Goal: Ask a question: Seek information or help from site administrators or community

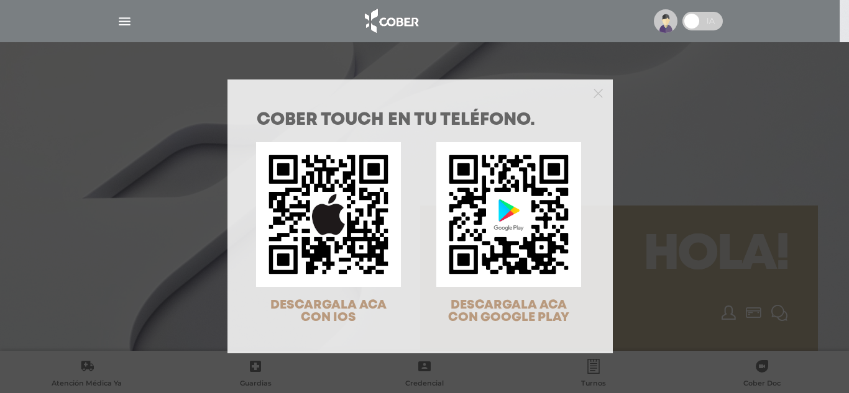
click at [593, 99] on div at bounding box center [419, 92] width 385 height 25
click at [593, 96] on polygon "Close" at bounding box center [597, 93] width 9 height 9
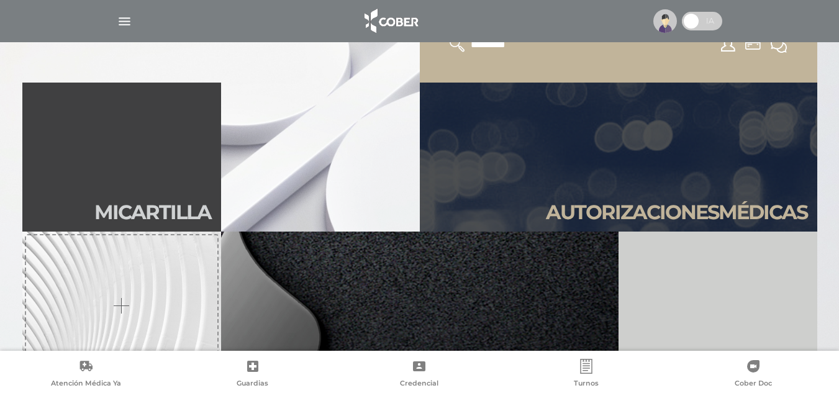
scroll to position [311, 0]
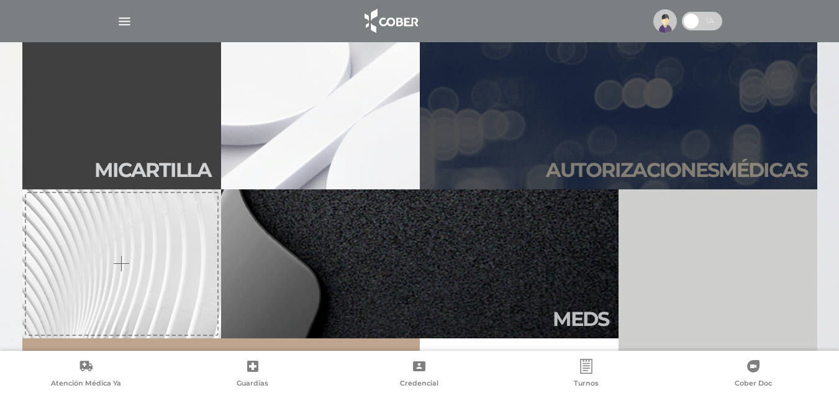
click at [621, 144] on link "Autori zaciones médicas" at bounding box center [619, 114] width 398 height 149
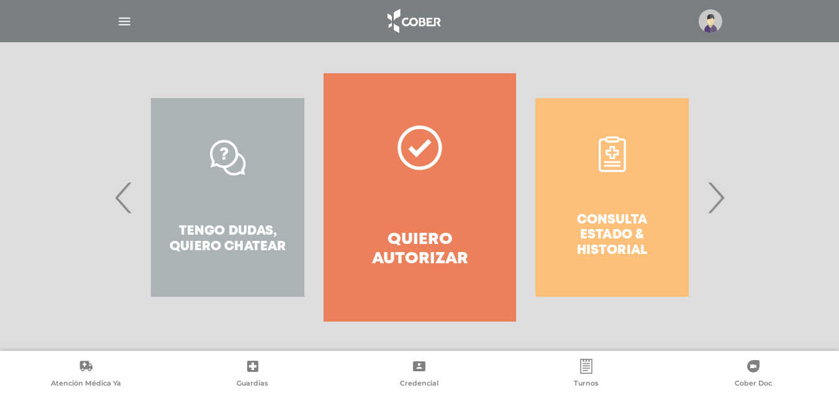
scroll to position [230, 0]
click at [714, 196] on span "›" at bounding box center [716, 196] width 24 height 67
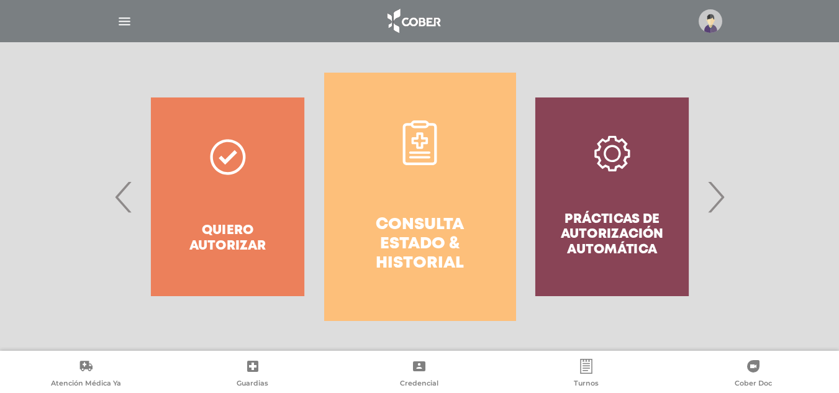
click at [472, 221] on h4 "Consulta estado & historial" at bounding box center [420, 245] width 147 height 58
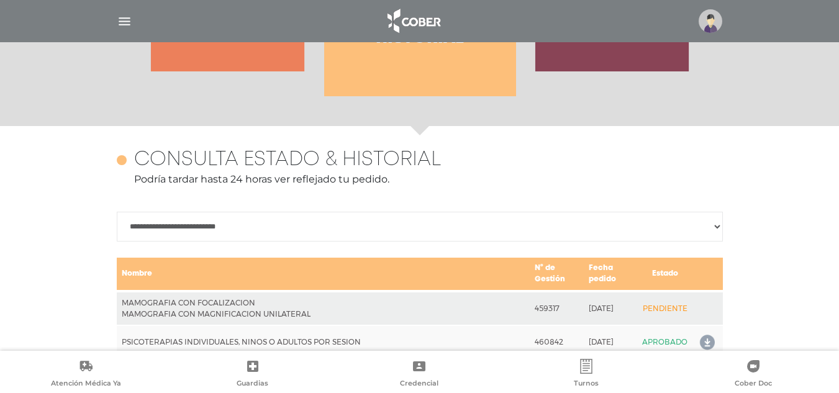
scroll to position [552, 0]
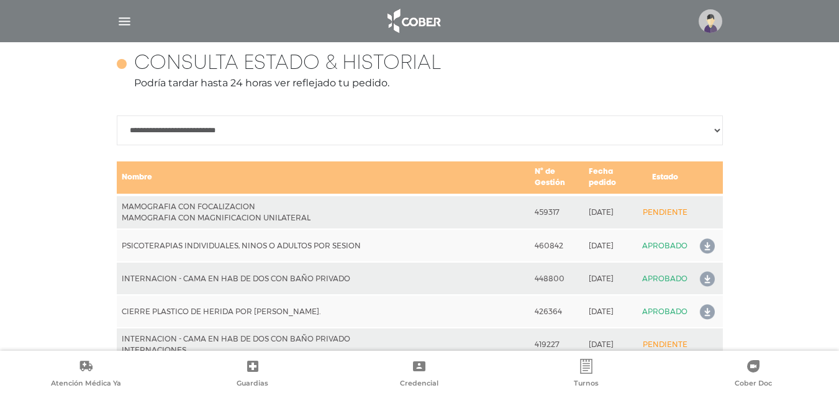
click at [656, 214] on td "PENDIENTE" at bounding box center [664, 212] width 55 height 34
drag, startPoint x: 519, startPoint y: 216, endPoint x: 492, endPoint y: 216, distance: 27.3
click at [460, 216] on tr "MAMOGRAFIA CON FOCALIZACION MAMOGRAFIA CON MAGNIFICACION UNILATERAL 459317 2025…" at bounding box center [420, 212] width 606 height 34
click at [530, 215] on td "459317" at bounding box center [557, 212] width 54 height 34
drag, startPoint x: 521, startPoint y: 216, endPoint x: 558, endPoint y: 217, distance: 37.3
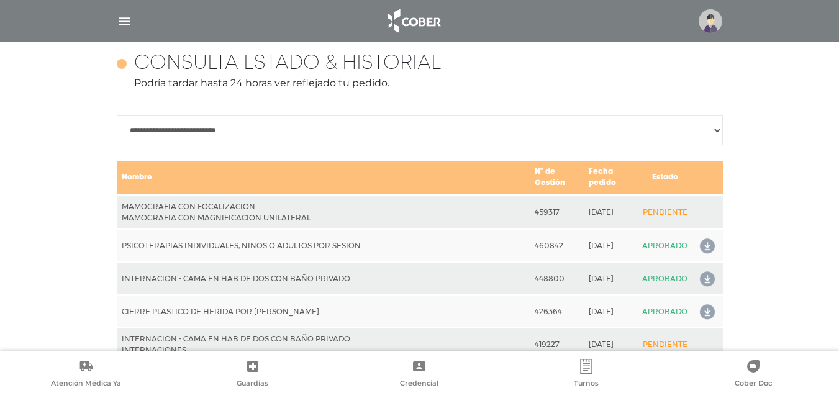
click at [558, 217] on tr "MAMOGRAFIA CON FOCALIZACION MAMOGRAFIA CON MAGNIFICACION UNILATERAL 459317 2025…" at bounding box center [420, 212] width 606 height 34
click at [558, 217] on td "459317" at bounding box center [557, 212] width 54 height 34
click at [715, 23] on img at bounding box center [711, 21] width 24 height 24
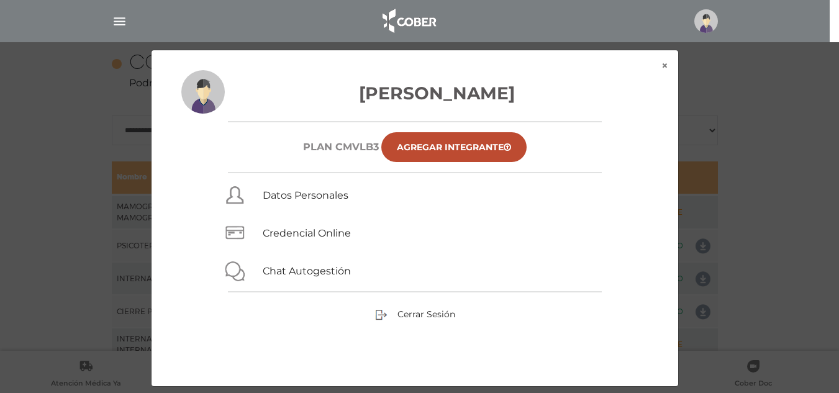
click at [768, 98] on div "× × Gendra Guillermo Daniel Plan CMVLB3 Agregar Integrante Datos Personales Cre…" at bounding box center [419, 218] width 797 height 337
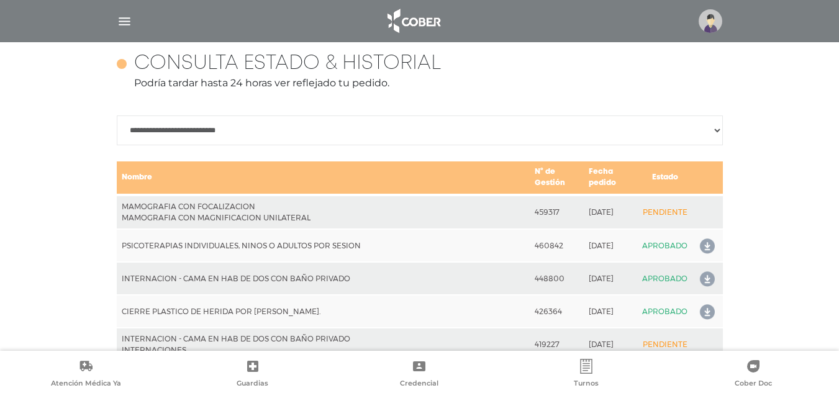
click at [129, 21] on img "button" at bounding box center [125, 22] width 16 height 16
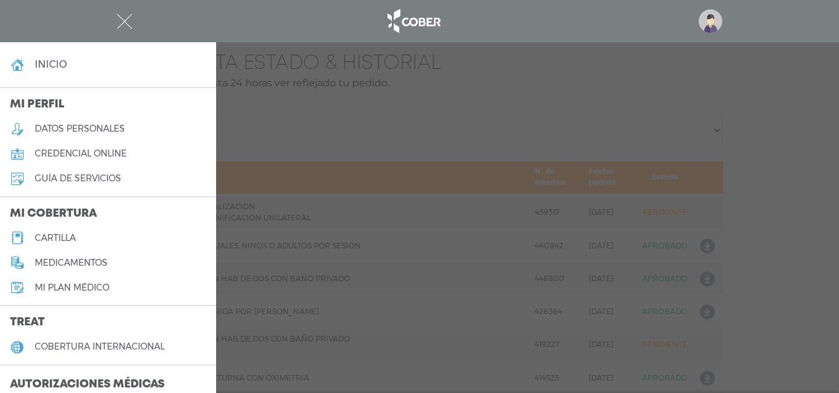
drag, startPoint x: 268, startPoint y: 120, endPoint x: 268, endPoint y: 110, distance: 9.9
click at [268, 120] on div at bounding box center [419, 196] width 839 height 393
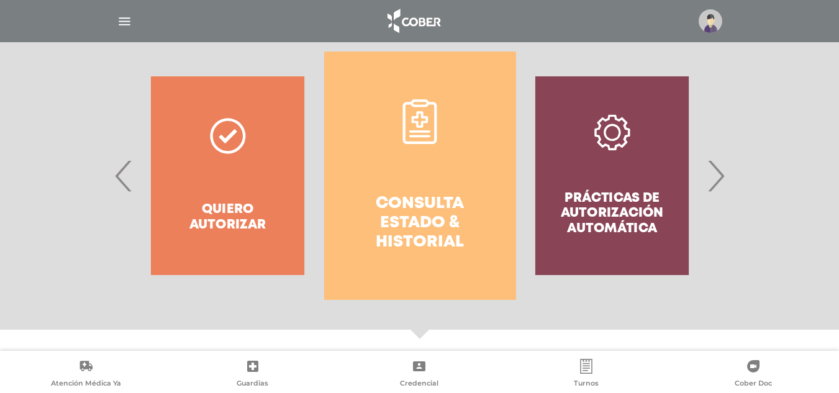
scroll to position [365, 0]
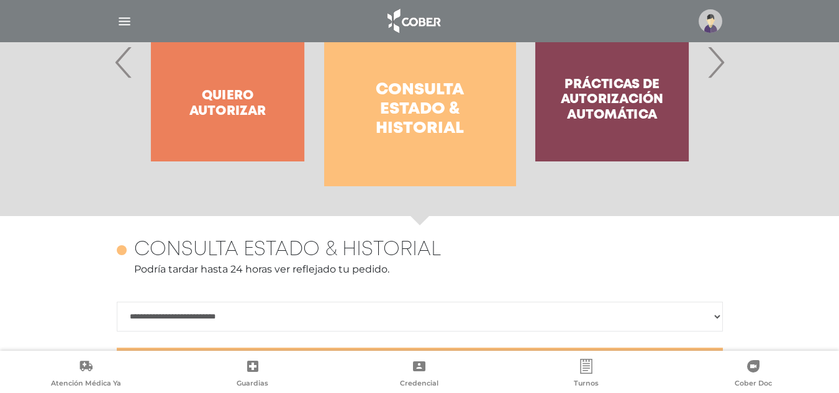
click at [126, 70] on span "‹" at bounding box center [124, 62] width 24 height 67
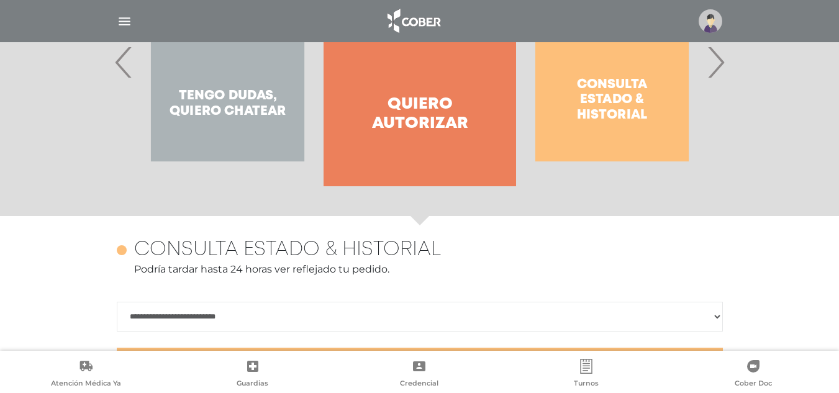
click at [126, 70] on span "‹" at bounding box center [124, 62] width 24 height 67
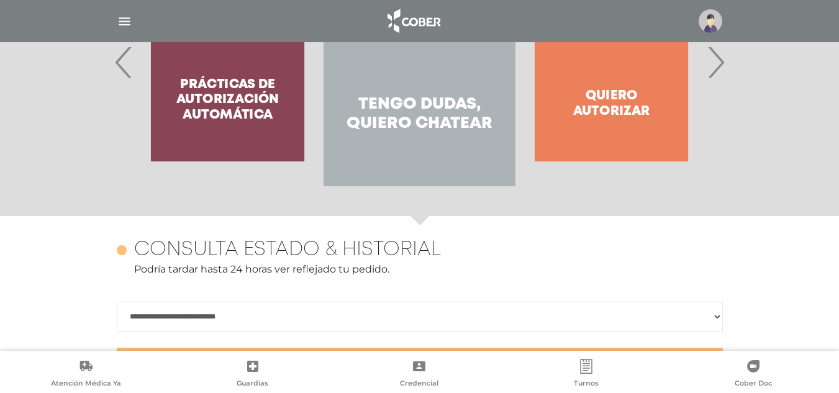
click at [368, 97] on h4 "Tengo dudas, quiero chatear" at bounding box center [419, 114] width 147 height 39
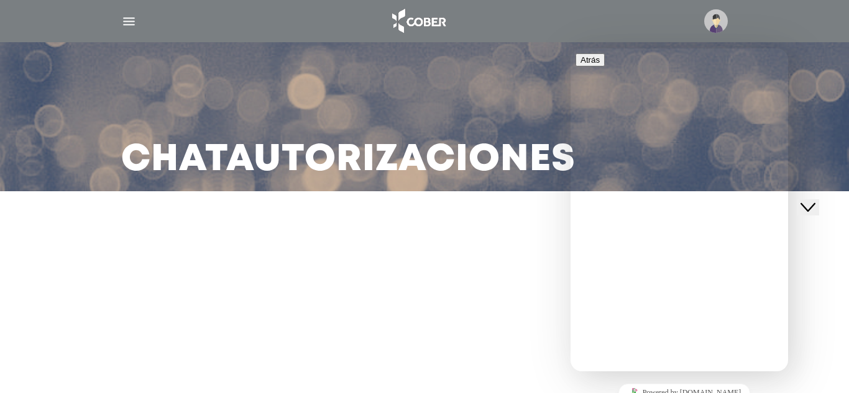
drag, startPoint x: 726, startPoint y: 168, endPoint x: 525, endPoint y: 171, distance: 201.3
click at [570, 171] on html "**********" at bounding box center [678, 209] width 217 height 323
type input "**********"
drag, startPoint x: 727, startPoint y: 214, endPoint x: 0, endPoint y: 139, distance: 731.3
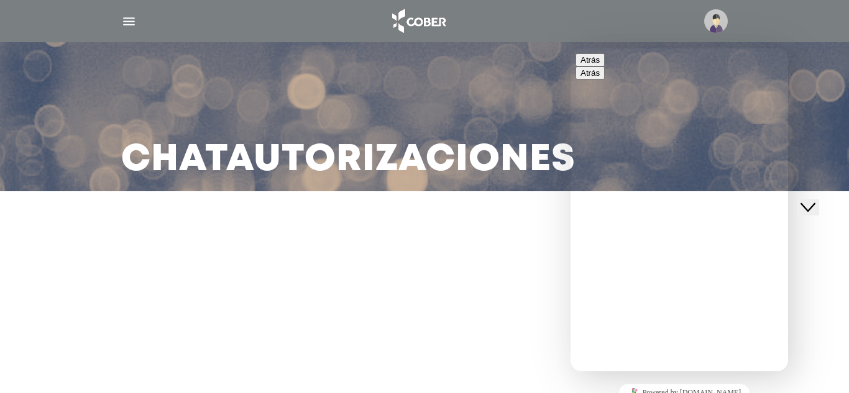
click at [570, 139] on html "**********" at bounding box center [678, 209] width 217 height 323
type input "**********"
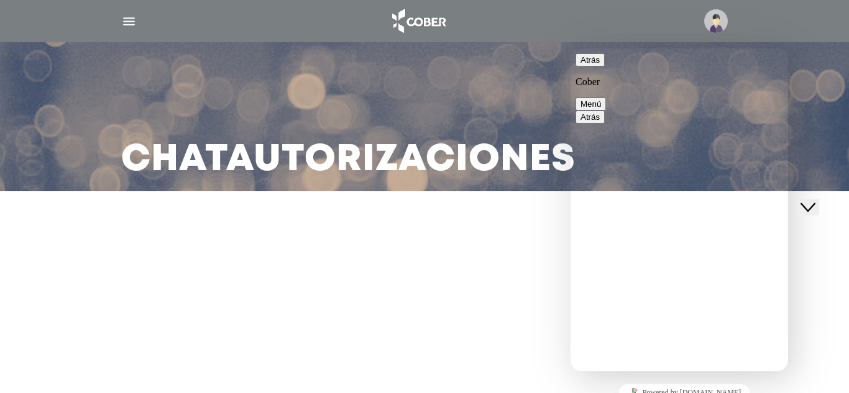
scroll to position [16, 0]
type textarea "**********"
paste textarea "**********"
type textarea "**********"
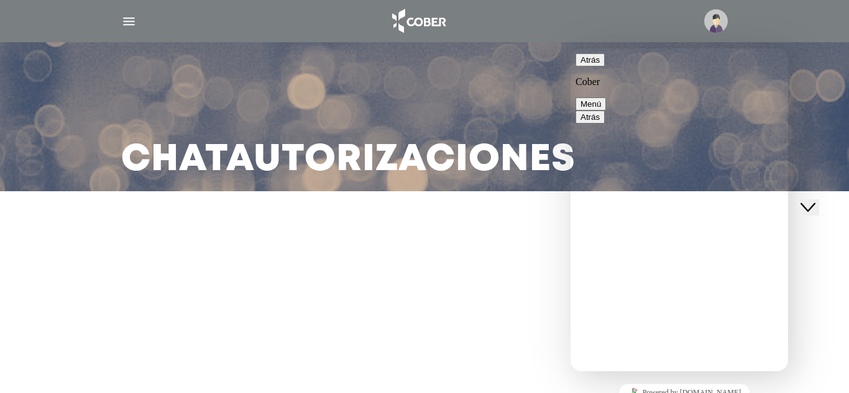
click at [596, 66] on button "Atrás" at bounding box center [589, 59] width 29 height 13
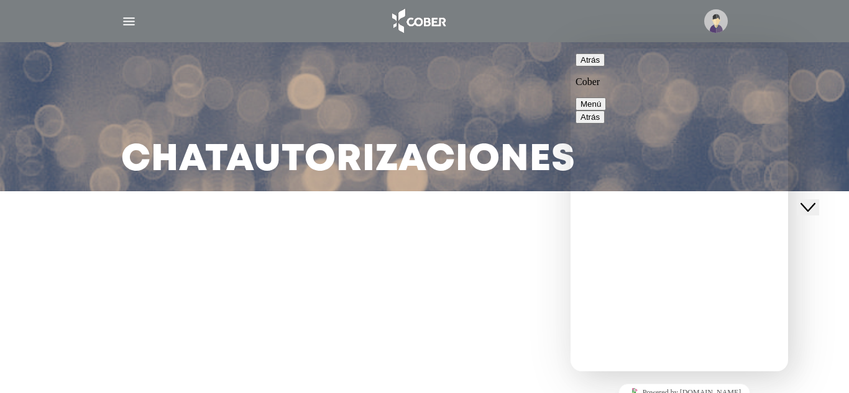
click at [126, 20] on img "button" at bounding box center [129, 22] width 16 height 16
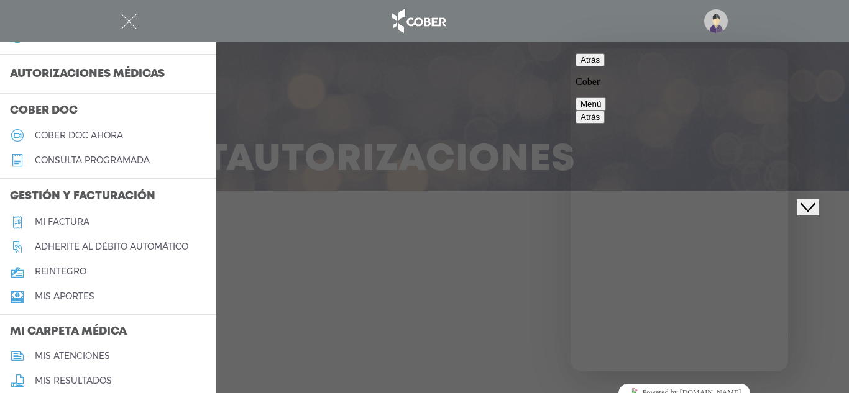
scroll to position [248, 0]
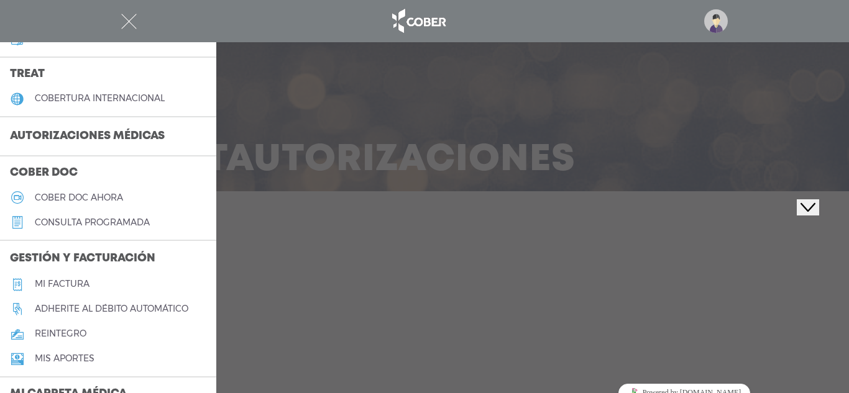
click at [433, 252] on div at bounding box center [424, 196] width 849 height 393
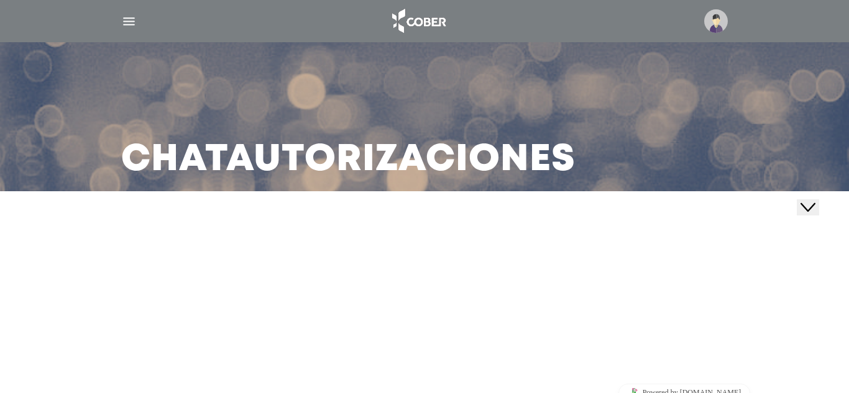
click at [453, 250] on div at bounding box center [425, 236] width 566 height 30
click at [531, 385] on main "Chat Autorizaciones" at bounding box center [424, 196] width 849 height 393
click at [685, 392] on link "Powered by tawk.to" at bounding box center [684, 393] width 132 height 19
click at [132, 30] on div at bounding box center [424, 21] width 636 height 30
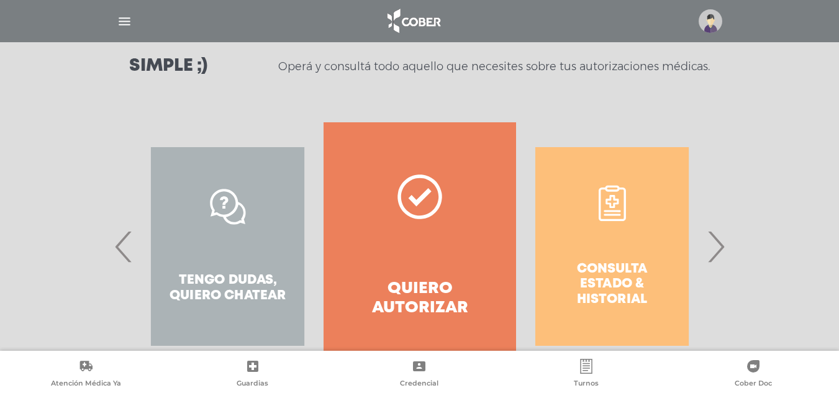
scroll to position [186, 0]
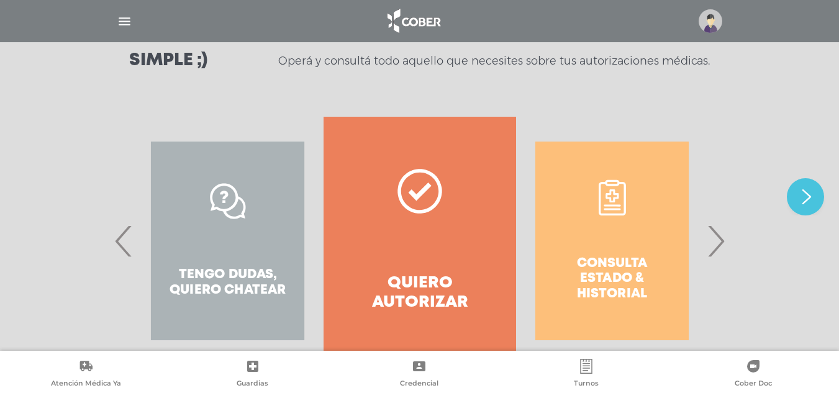
click at [621, 269] on div "Consulta estado & historial" at bounding box center [612, 241] width 192 height 248
click at [722, 244] on span "›" at bounding box center [716, 240] width 24 height 67
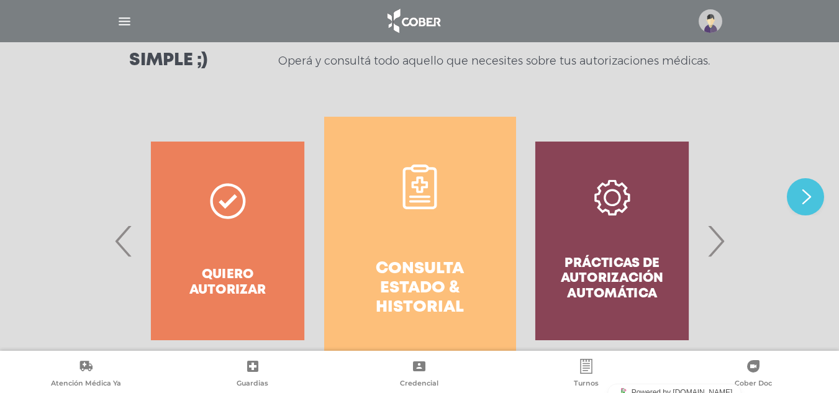
drag, startPoint x: 500, startPoint y: 267, endPoint x: 485, endPoint y: 268, distance: 15.6
click at [498, 268] on link "Consulta estado & historial" at bounding box center [420, 241] width 192 height 248
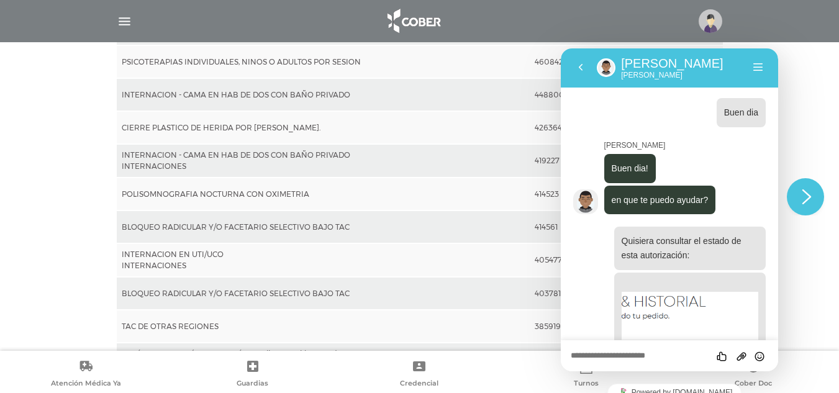
scroll to position [1453, 0]
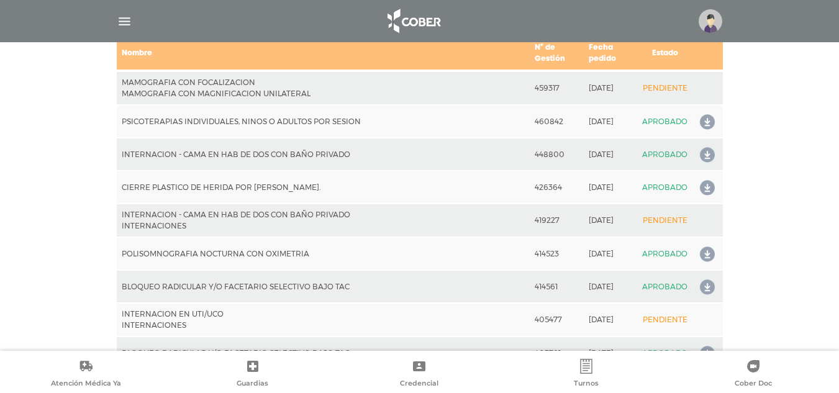
click at [708, 11] on img at bounding box center [711, 21] width 24 height 24
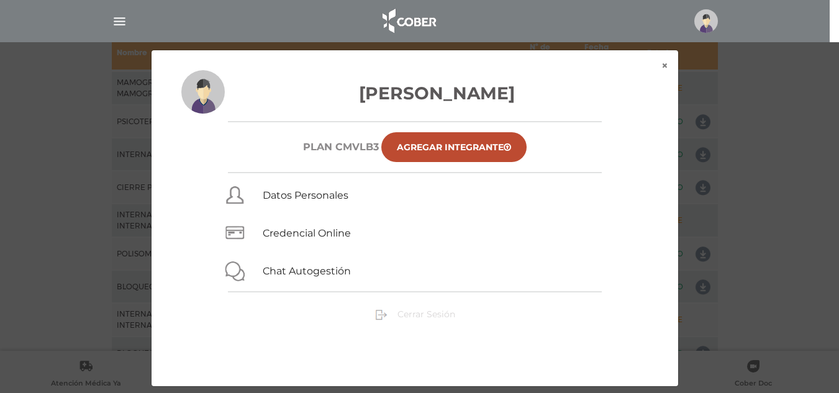
click at [429, 315] on span "Cerrar Sesión" at bounding box center [427, 314] width 58 height 11
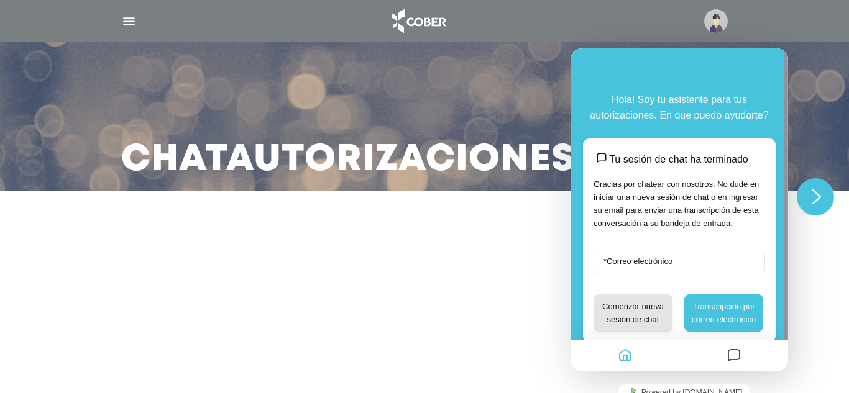
click at [65, 220] on main "Chat Autorizaciones" at bounding box center [424, 196] width 849 height 393
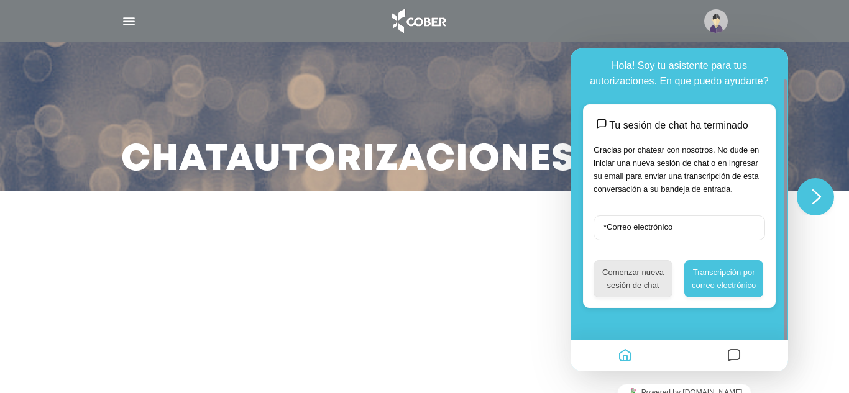
click at [659, 276] on button "Comenzar nueva sesión de chat" at bounding box center [632, 278] width 79 height 37
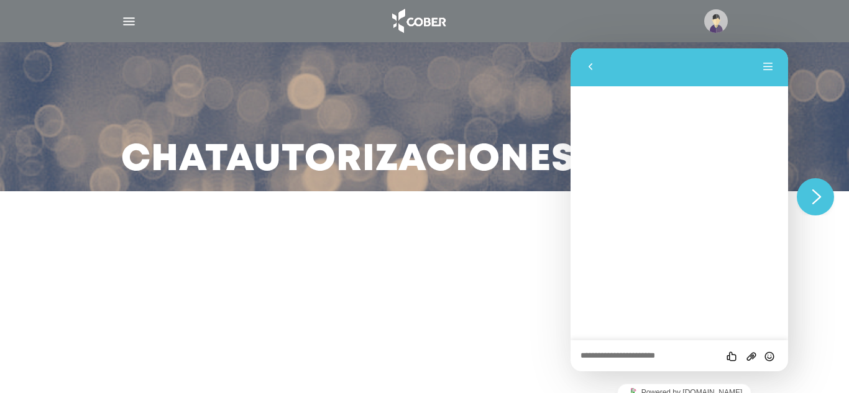
click at [636, 355] on textarea at bounding box center [679, 357] width 198 height 10
click at [768, 73] on button "Menú" at bounding box center [768, 67] width 20 height 19
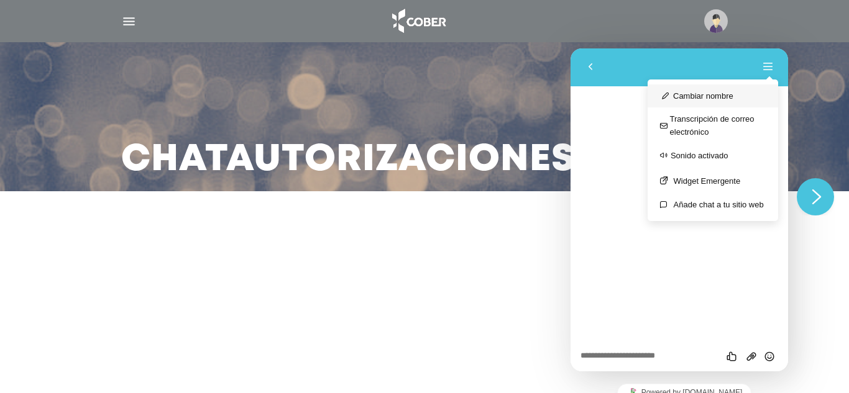
click at [742, 96] on button "Cambiar nombre" at bounding box center [712, 95] width 130 height 23
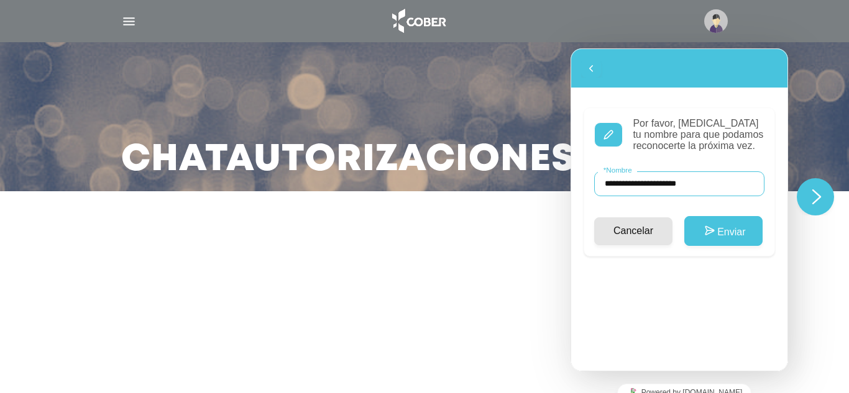
drag, startPoint x: 727, startPoint y: 188, endPoint x: 0, endPoint y: 226, distance: 728.4
click at [570, 226] on html "Atrás Por favor, [MEDICAL_DATA] tu nombre para que podamos reconocerte la próxi…" at bounding box center [678, 209] width 217 height 323
type input "*"
type input "**********"
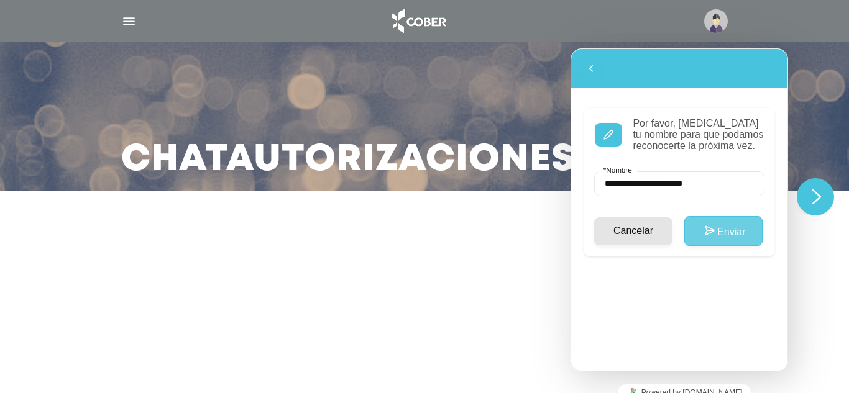
click at [743, 239] on button "Enviar" at bounding box center [723, 231] width 78 height 30
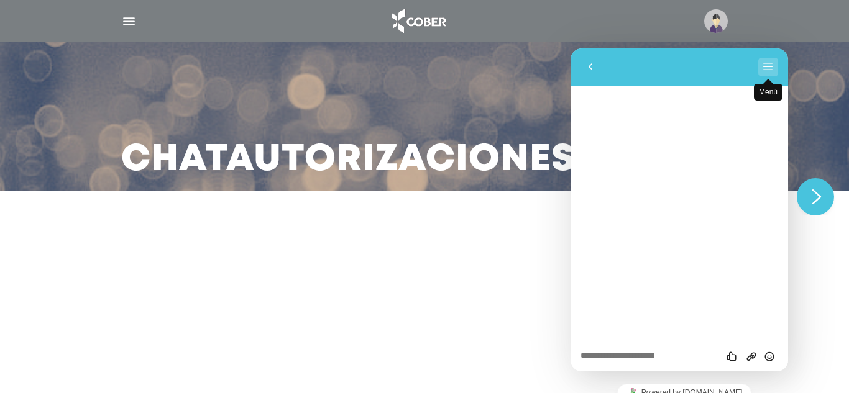
click at [775, 63] on button "Menú" at bounding box center [768, 67] width 20 height 19
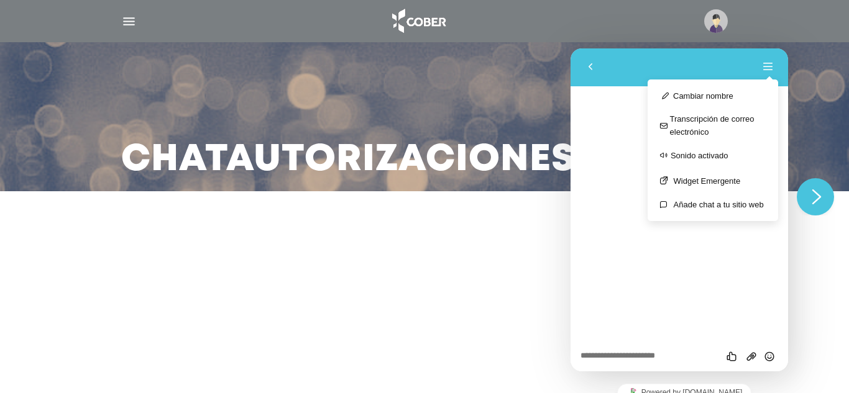
click at [409, 88] on div "Chat Autorizaciones" at bounding box center [424, 116] width 636 height 149
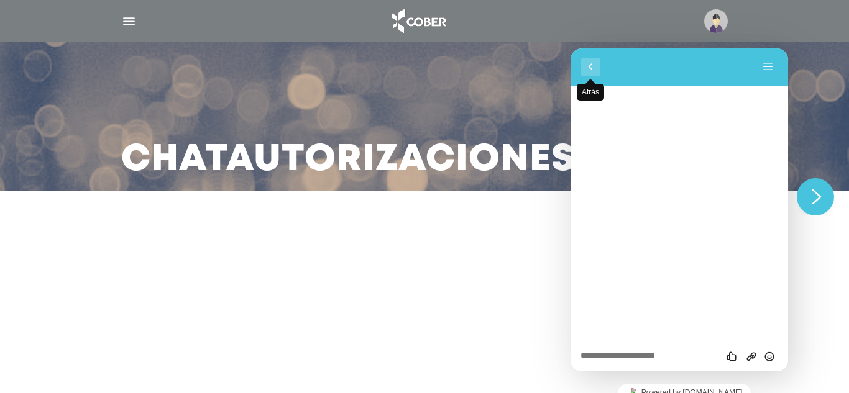
click at [586, 63] on button "Atrás" at bounding box center [590, 67] width 20 height 19
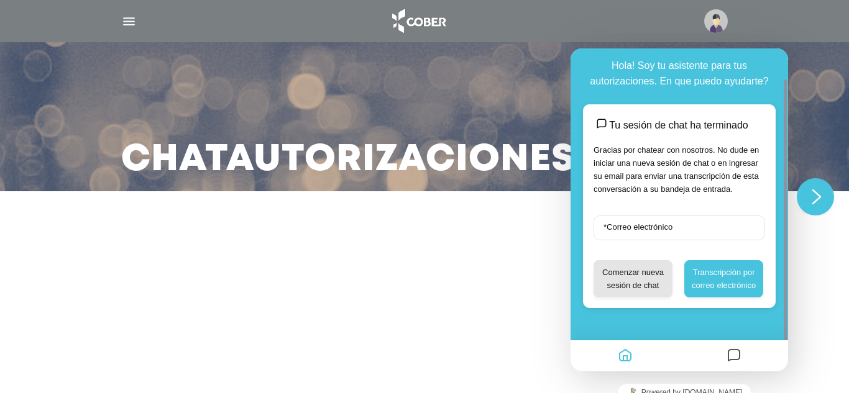
click at [737, 358] on icon "Mensajes" at bounding box center [733, 356] width 15 height 24
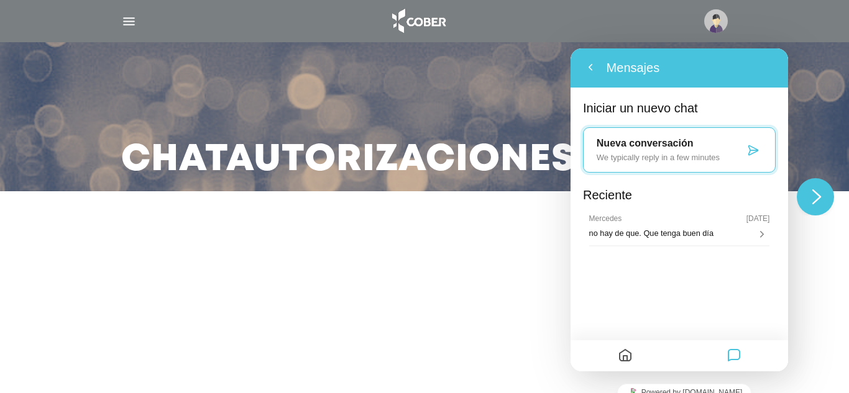
click at [706, 155] on p "We typically reply in a few minutes" at bounding box center [670, 157] width 148 height 9
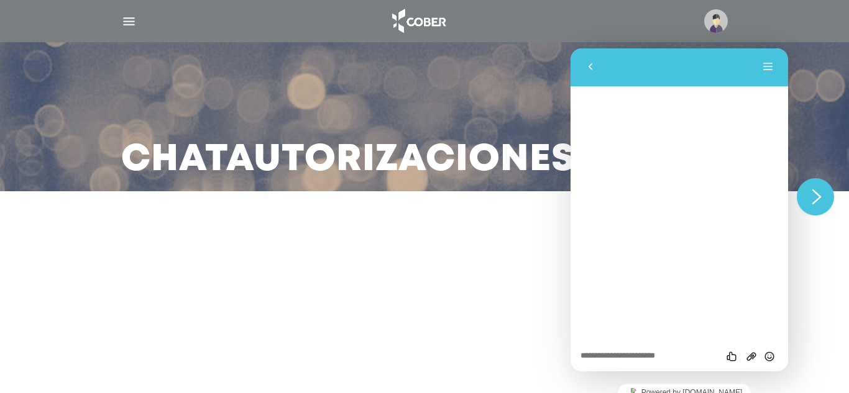
click at [491, 149] on h3 "Chat Autorizaciones" at bounding box center [348, 160] width 454 height 32
click at [412, 23] on img at bounding box center [417, 21] width 65 height 30
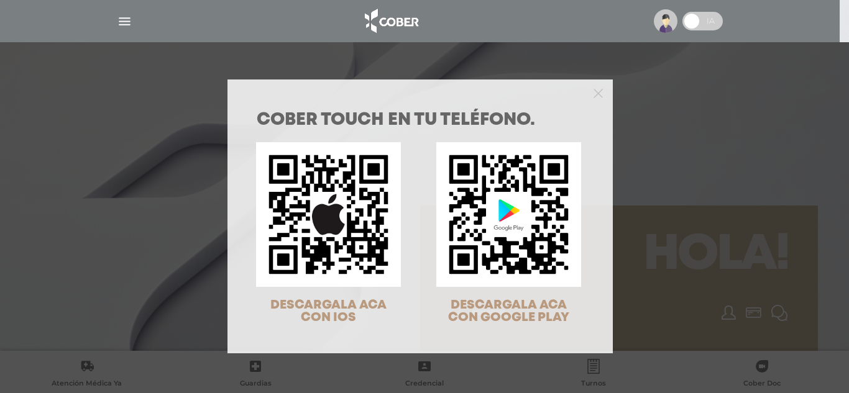
click at [687, 78] on div "COBER TOUCH en tu teléfono. DESCARGALA ACA CON IOS DESCARGALA ACA CON GOOGLE PL…" at bounding box center [424, 196] width 849 height 393
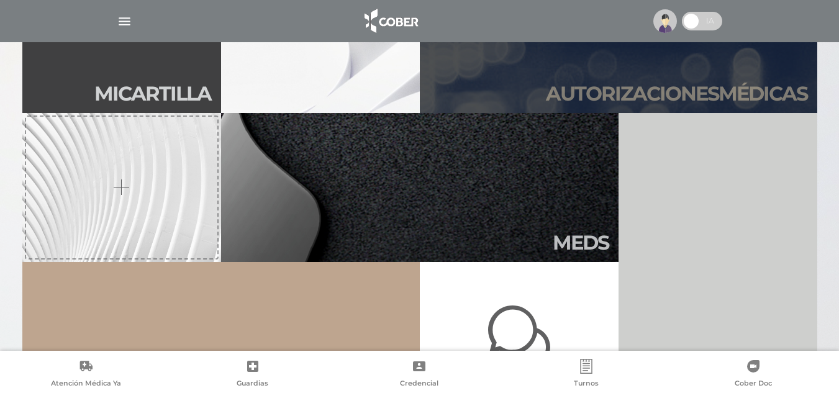
scroll to position [373, 0]
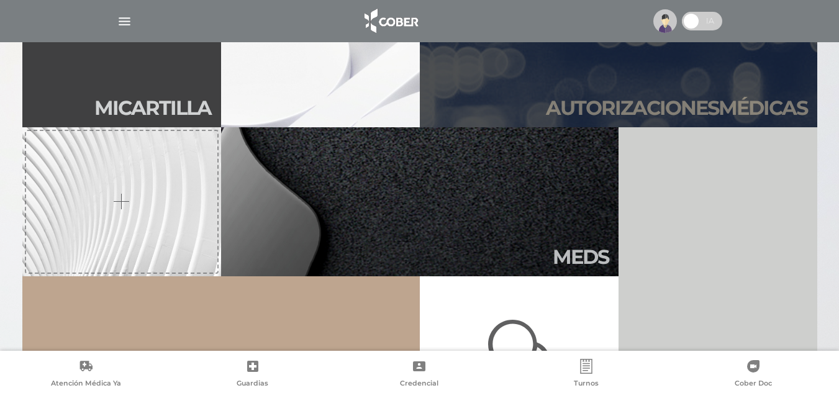
click at [629, 98] on h2 "Autori zaciones médicas" at bounding box center [677, 108] width 262 height 24
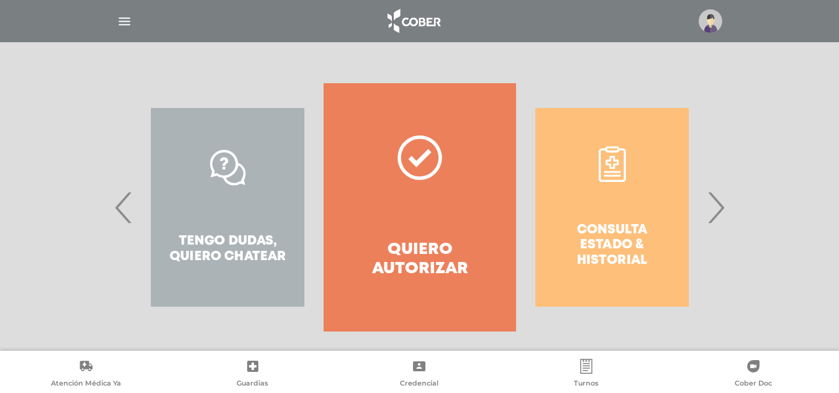
scroll to position [230, 0]
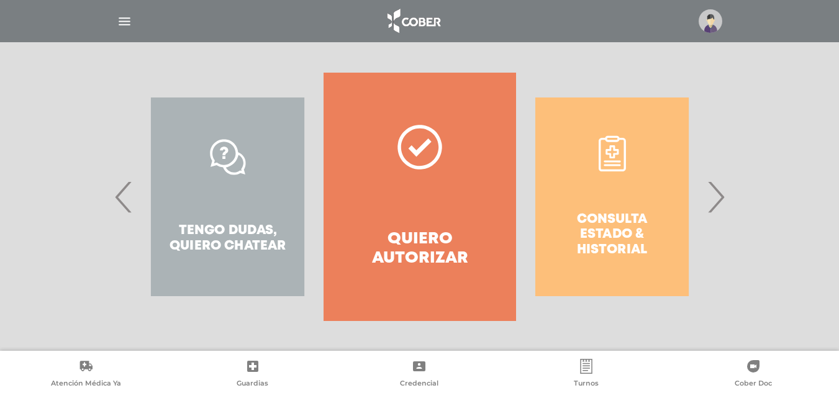
click at [710, 198] on span "›" at bounding box center [716, 196] width 24 height 67
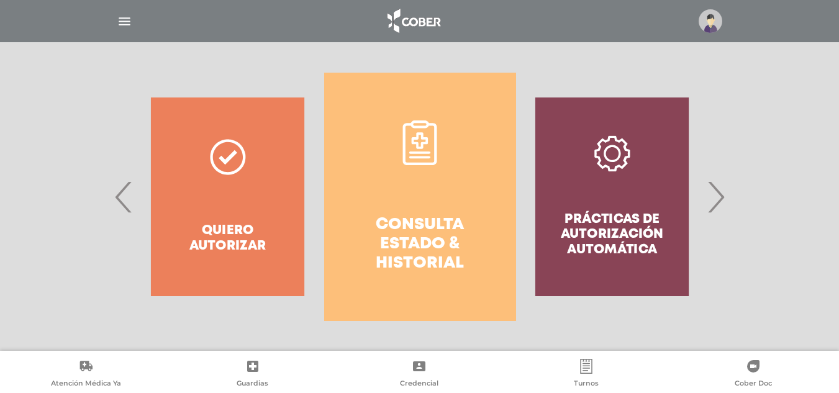
drag, startPoint x: 708, startPoint y: 189, endPoint x: 714, endPoint y: 188, distance: 6.2
click at [708, 189] on div "Prácticas de autorización automática" at bounding box center [612, 197] width 192 height 248
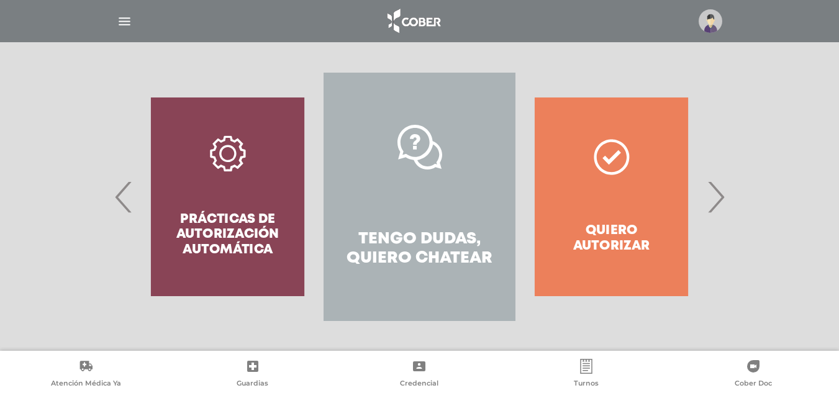
click at [714, 188] on span "›" at bounding box center [716, 196] width 24 height 67
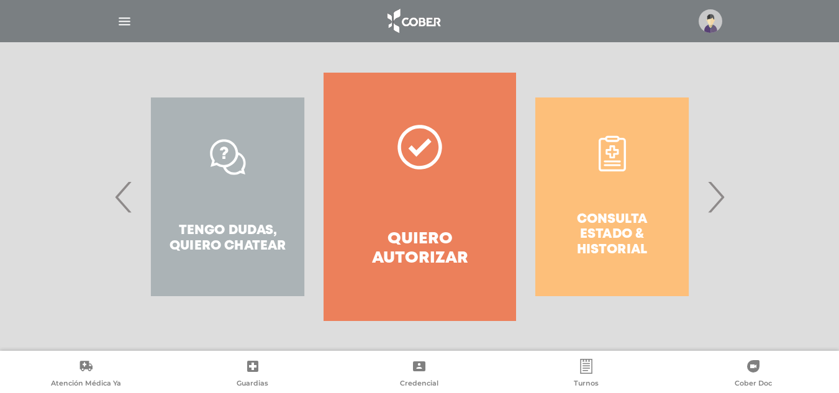
click at [714, 188] on span "›" at bounding box center [716, 196] width 24 height 67
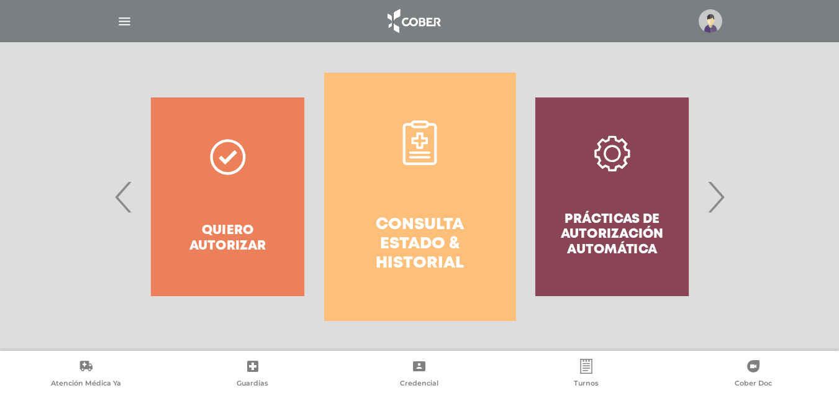
click at [714, 188] on span "›" at bounding box center [716, 196] width 24 height 67
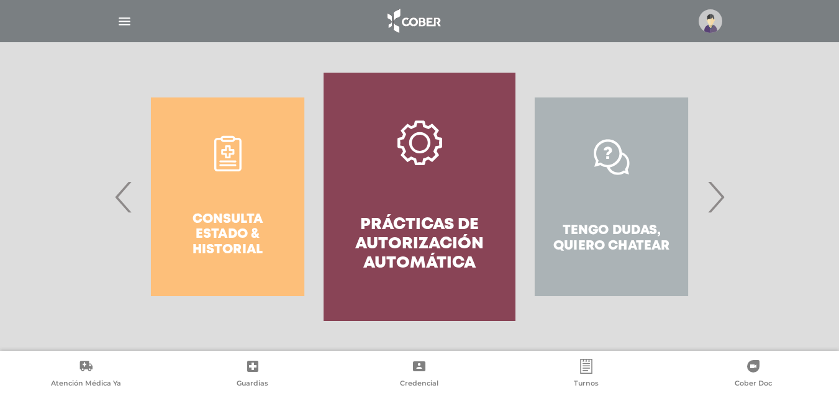
click at [714, 188] on span "›" at bounding box center [716, 196] width 24 height 67
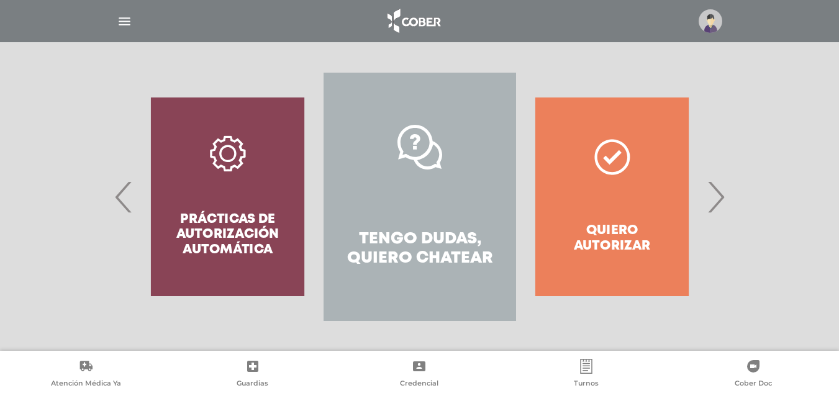
click at [448, 252] on h4 "Tengo dudas, quiero chatear" at bounding box center [419, 249] width 147 height 39
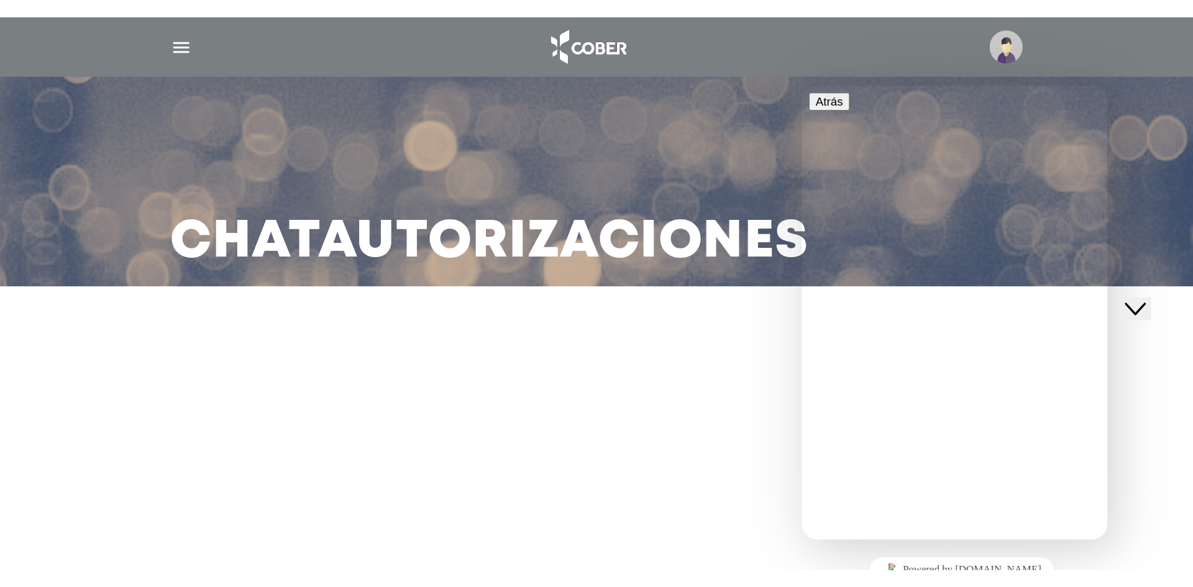
scroll to position [34, 0]
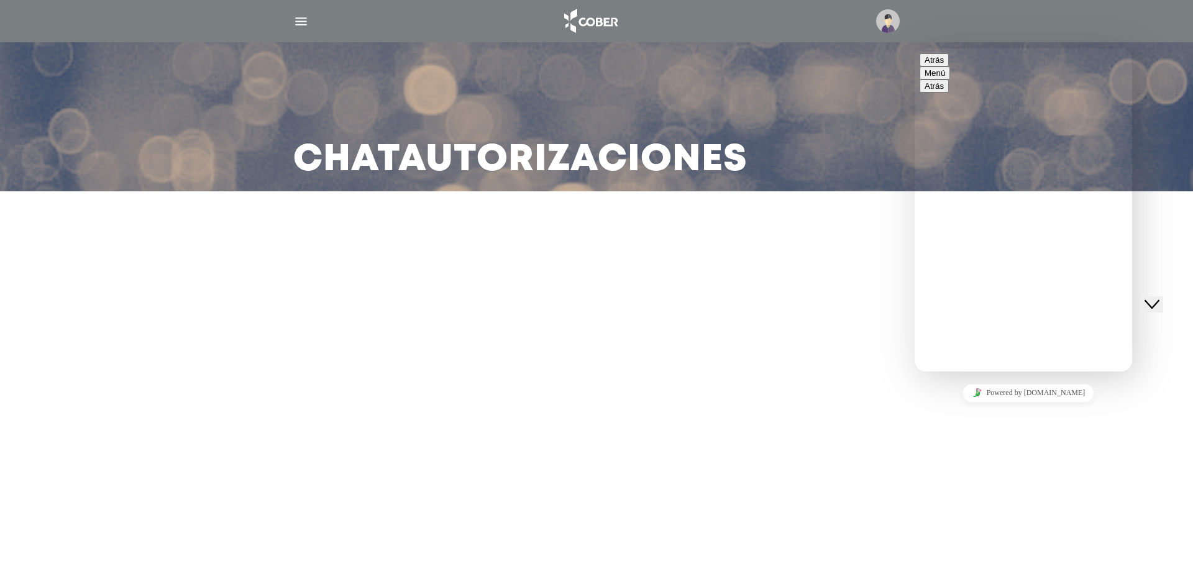
drag, startPoint x: 999, startPoint y: 337, endPoint x: 991, endPoint y: 349, distance: 14.0
click at [839, 393] on div "Hola! Soy tu asistente para tus autorizaciones. En que puedo ayudarte? Tu sesió…" at bounding box center [1022, 416] width 207 height 0
click at [839, 393] on textarea at bounding box center [967, 421] width 96 height 10
type textarea "********"
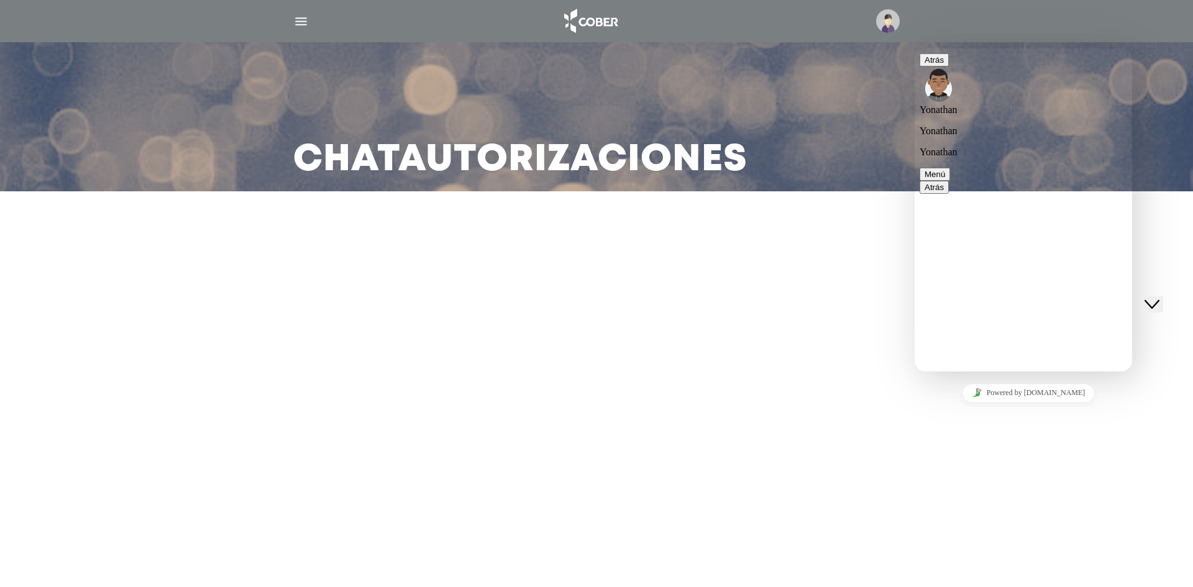
click at [839, 374] on main "Chat Autorizaciones" at bounding box center [596, 293] width 1193 height 587
drag, startPoint x: 1877, startPoint y: 420, endPoint x: 967, endPoint y: 358, distance: 911.6
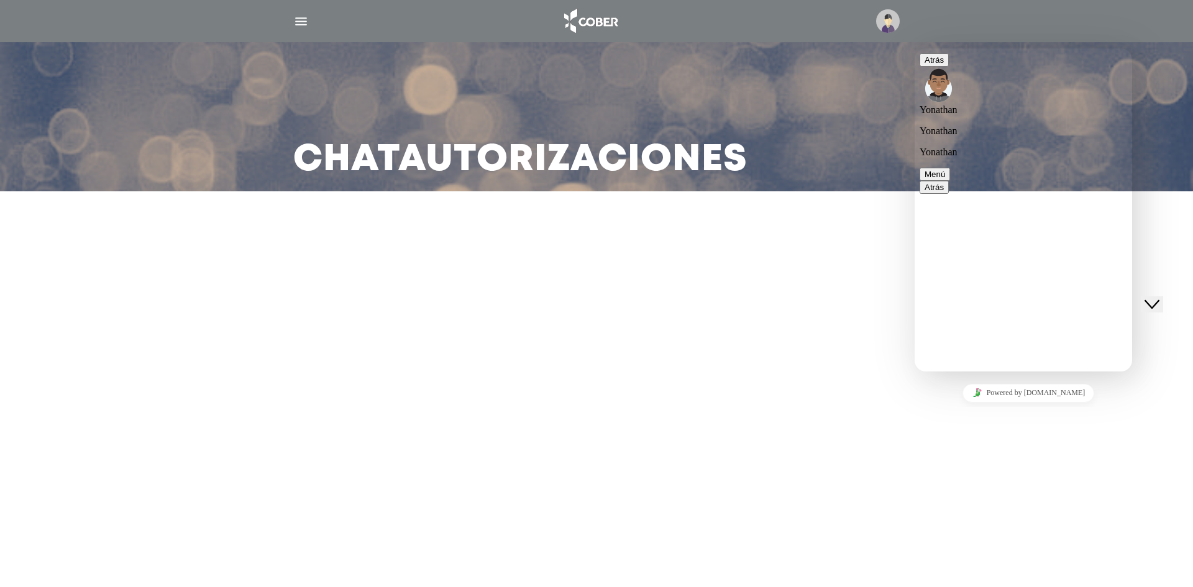
type textarea "**********"
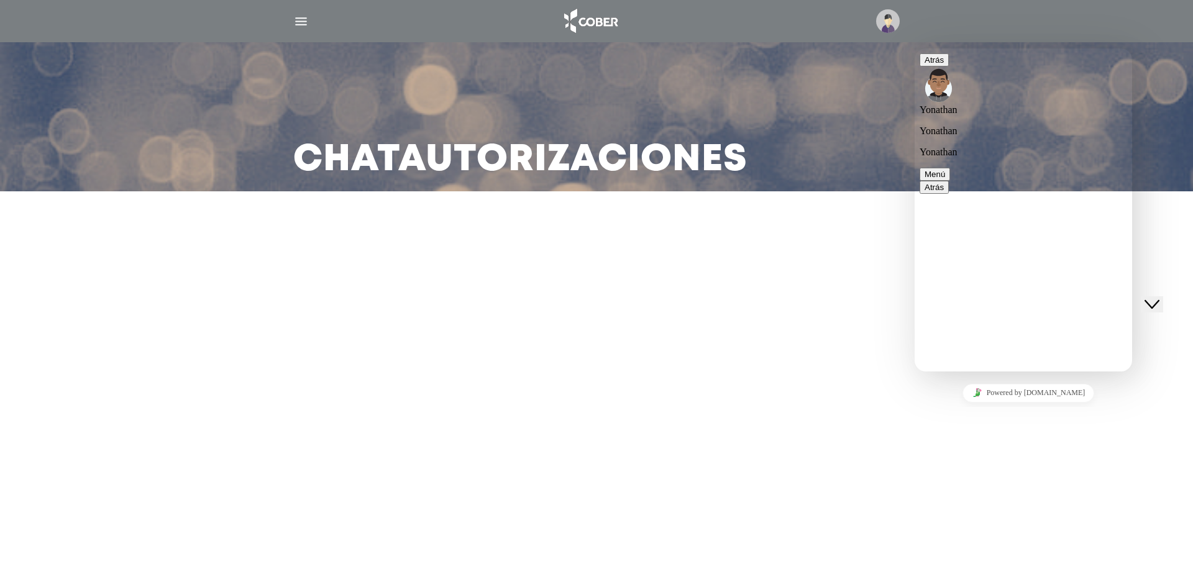
type textarea "*******"
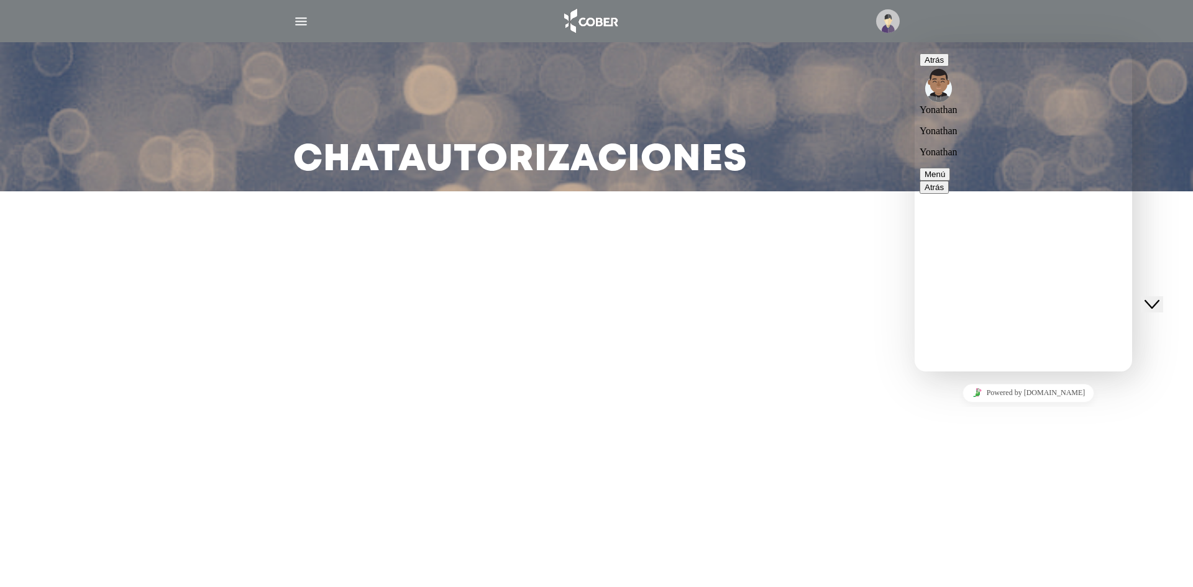
scroll to position [385, 0]
type textarea "*"
type textarea "**"
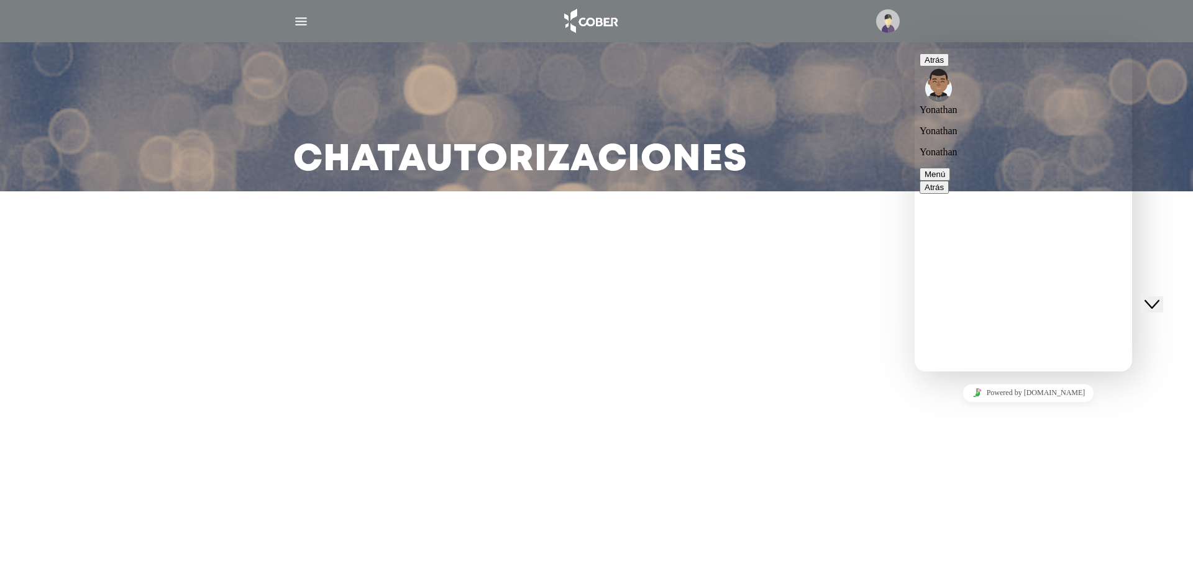
scroll to position [493, 0]
type textarea "**********"
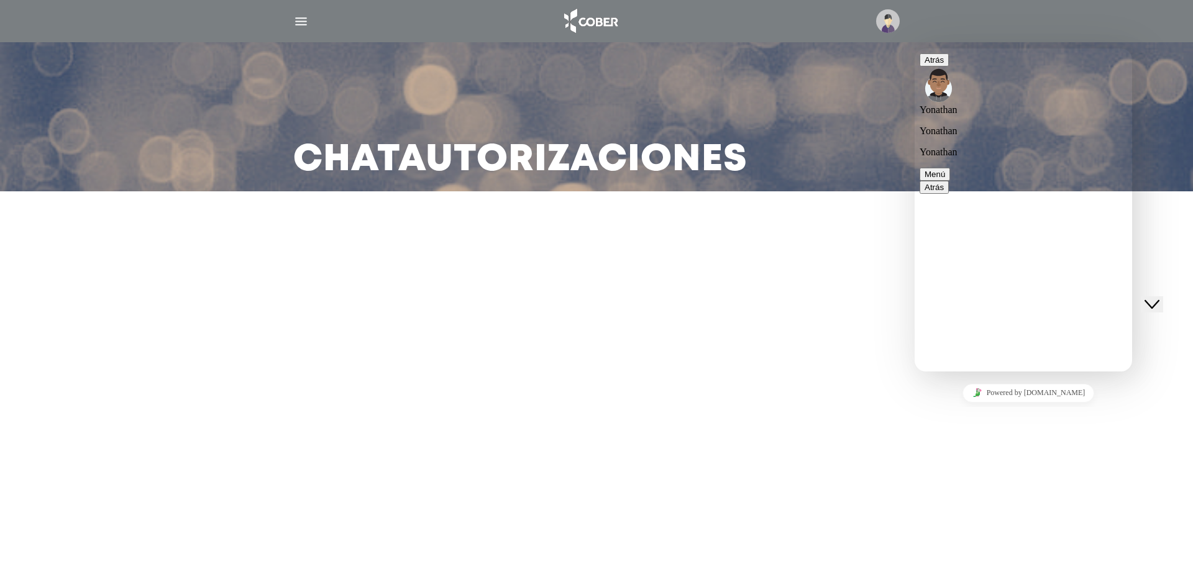
scroll to position [480, 0]
